Goal: Find specific page/section: Locate a particular part of the current website

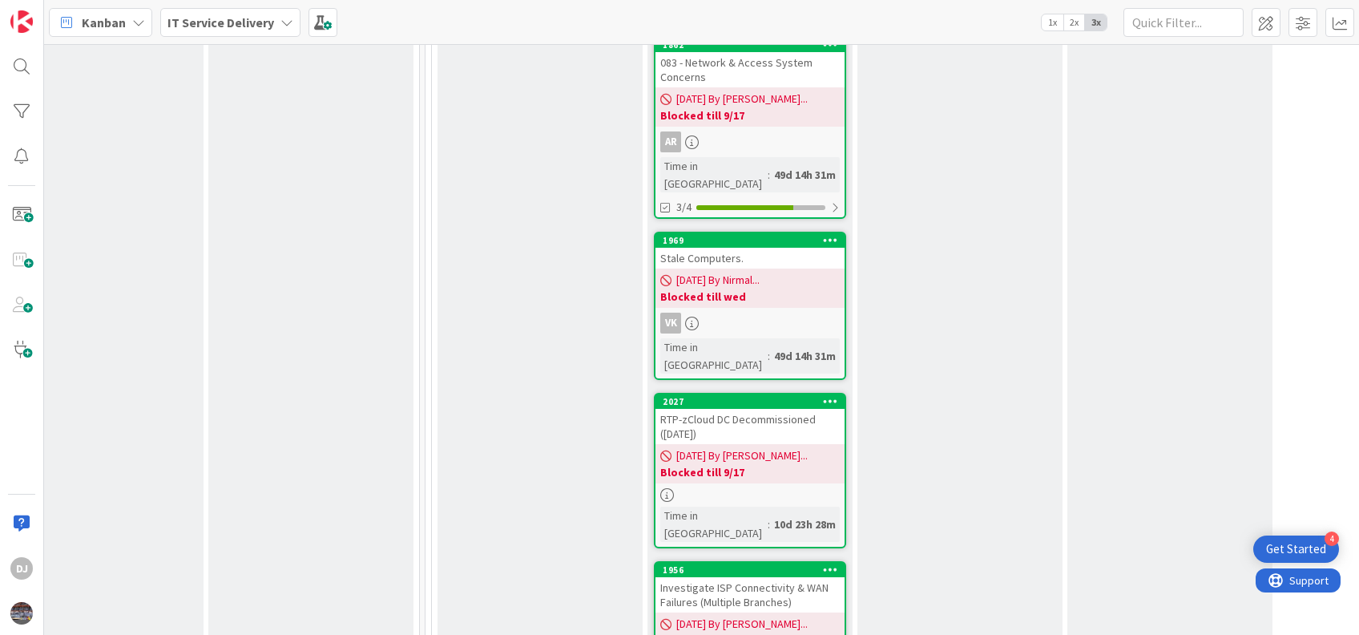
scroll to position [2319, 687]
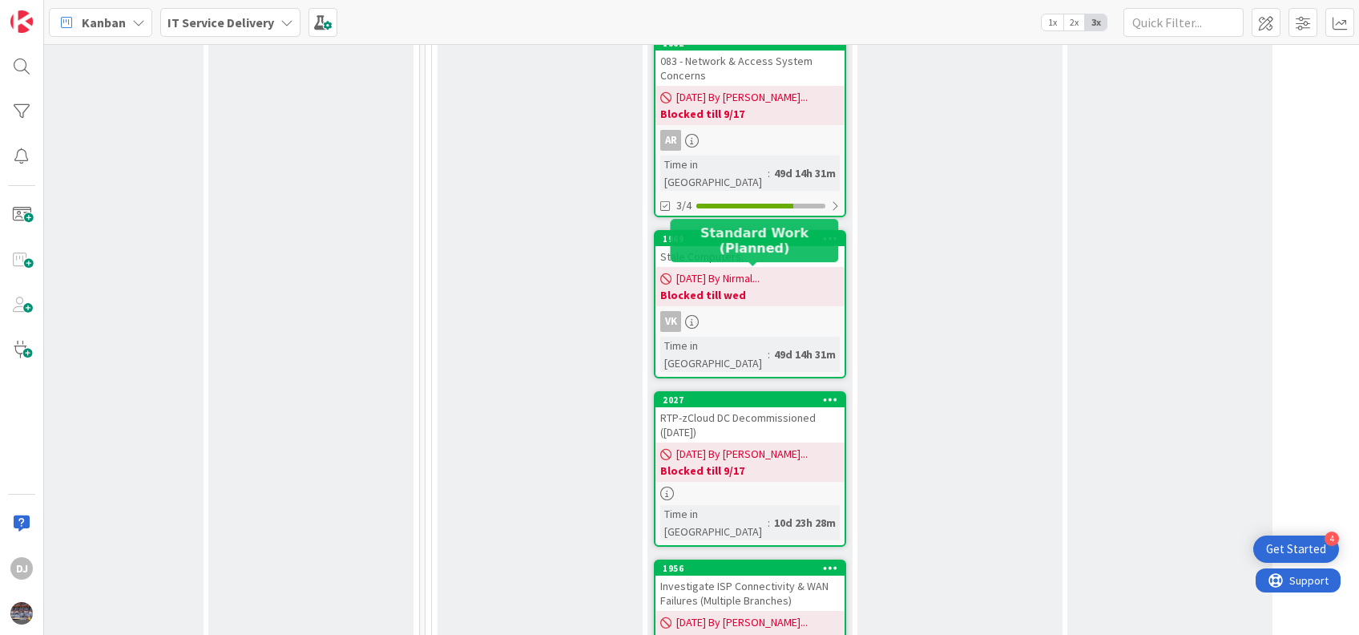
click at [764, 562] on div "1956" at bounding box center [754, 567] width 182 height 11
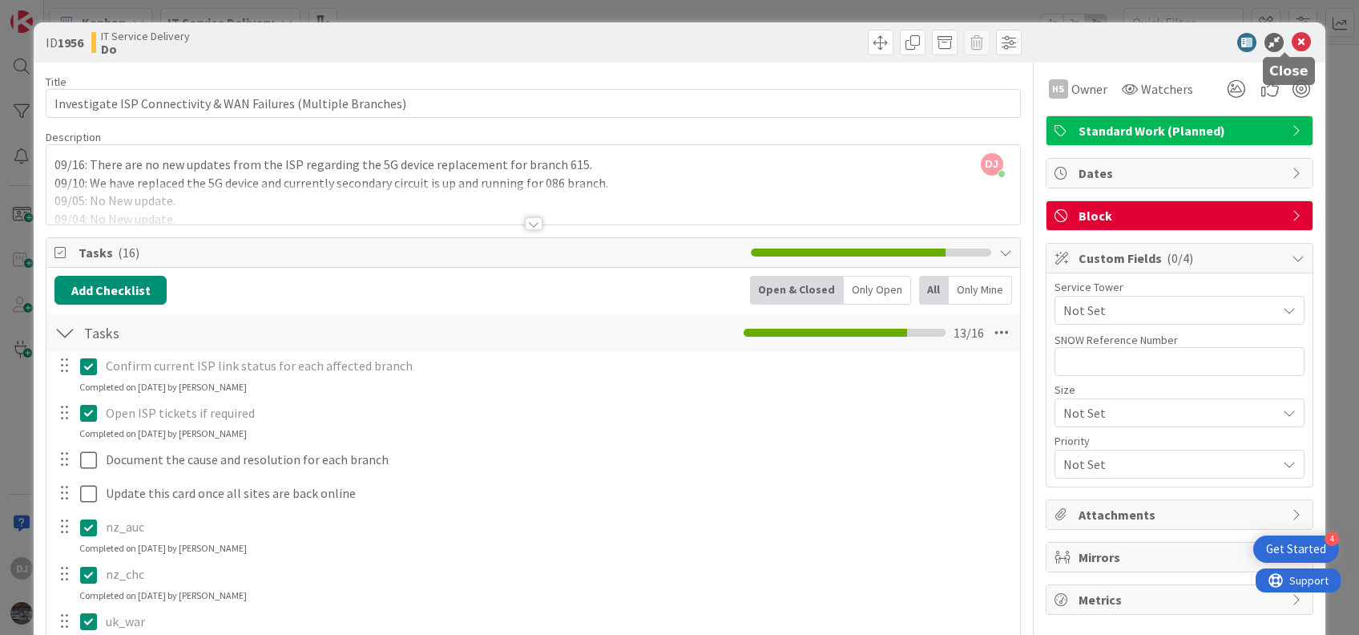
click at [1292, 45] on icon at bounding box center [1301, 42] width 19 height 19
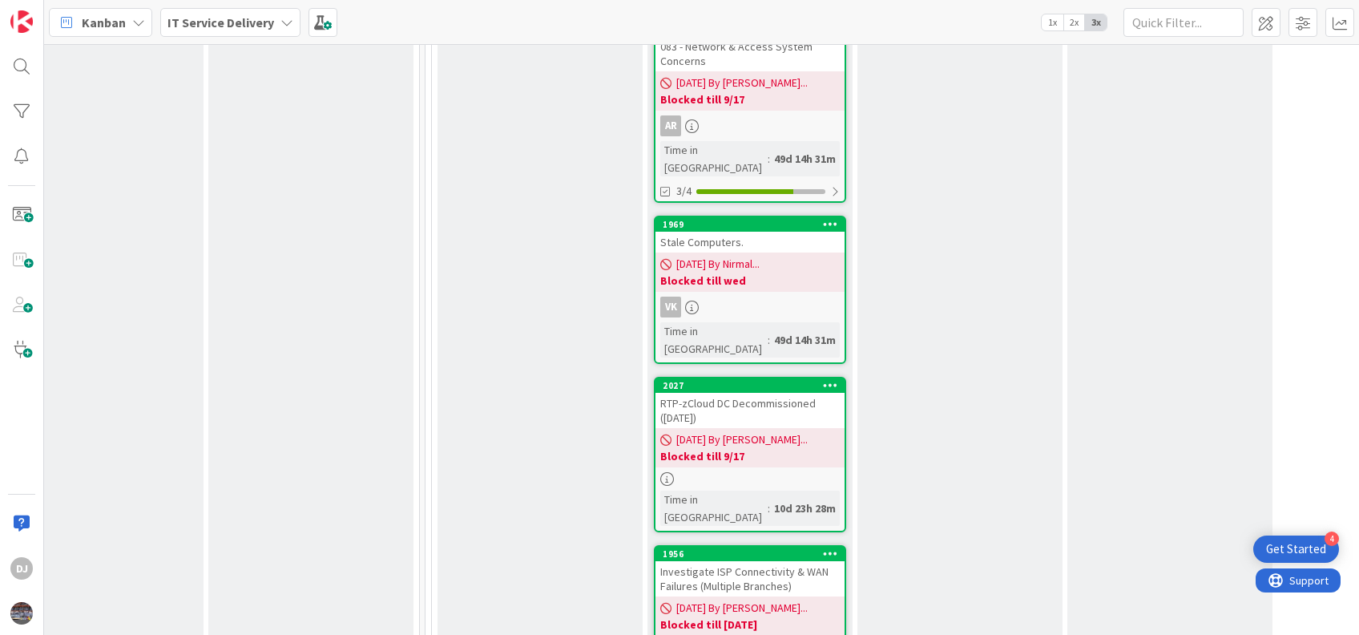
scroll to position [2335, 687]
click at [719, 560] on div "Investigate ISP Connectivity & WAN Failures (Multiple Branches)" at bounding box center [749, 577] width 189 height 35
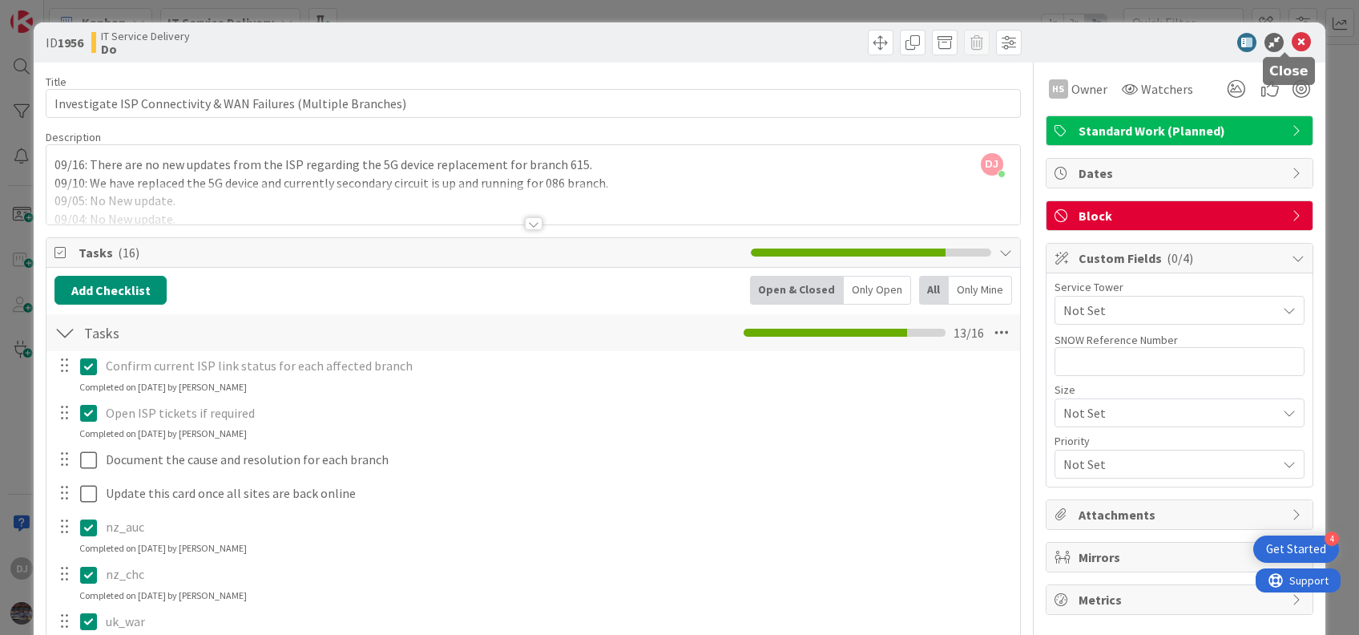
click at [1292, 42] on icon at bounding box center [1301, 42] width 19 height 19
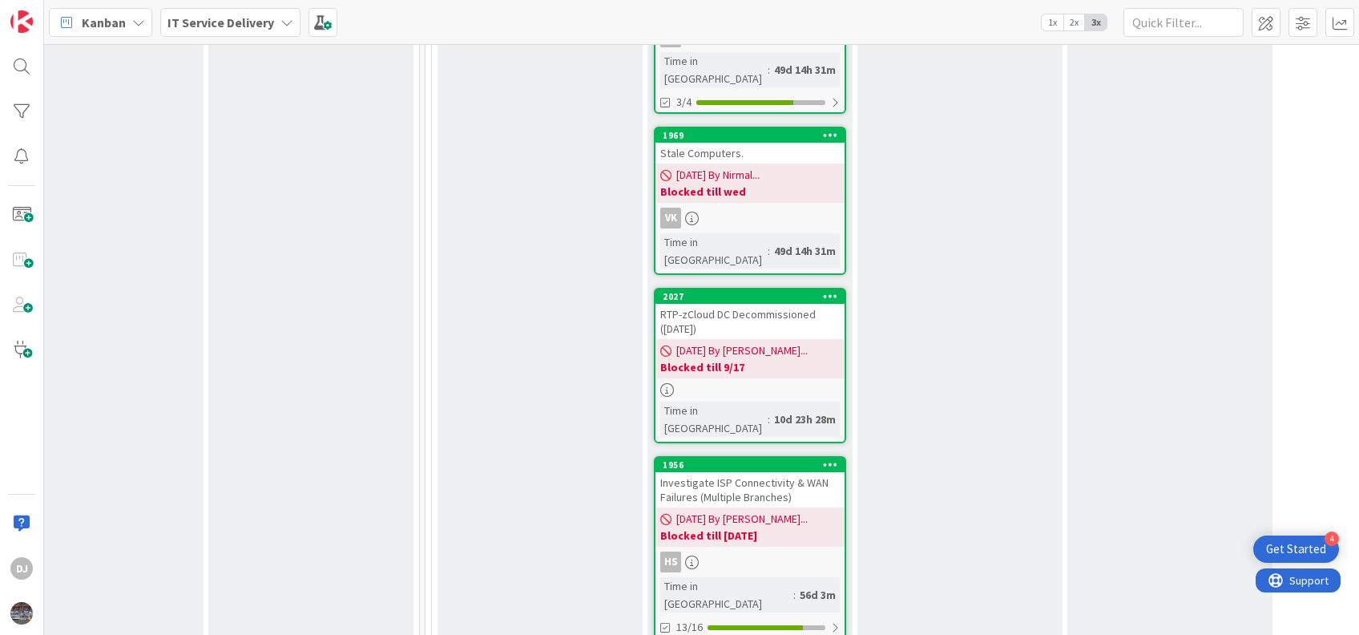
scroll to position [2422, 687]
